Goal: Go to known website: Access a specific website the user already knows

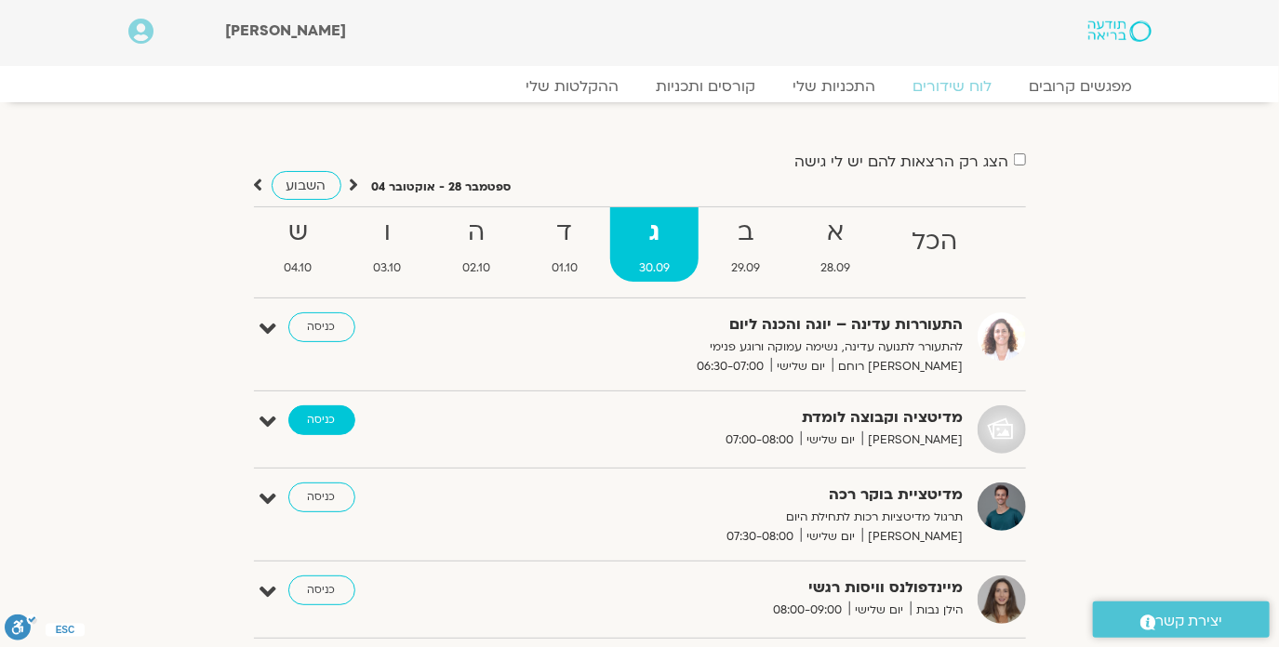
click at [328, 415] on link "כניסה" at bounding box center [321, 420] width 67 height 30
